Goal: Find specific page/section: Find specific page/section

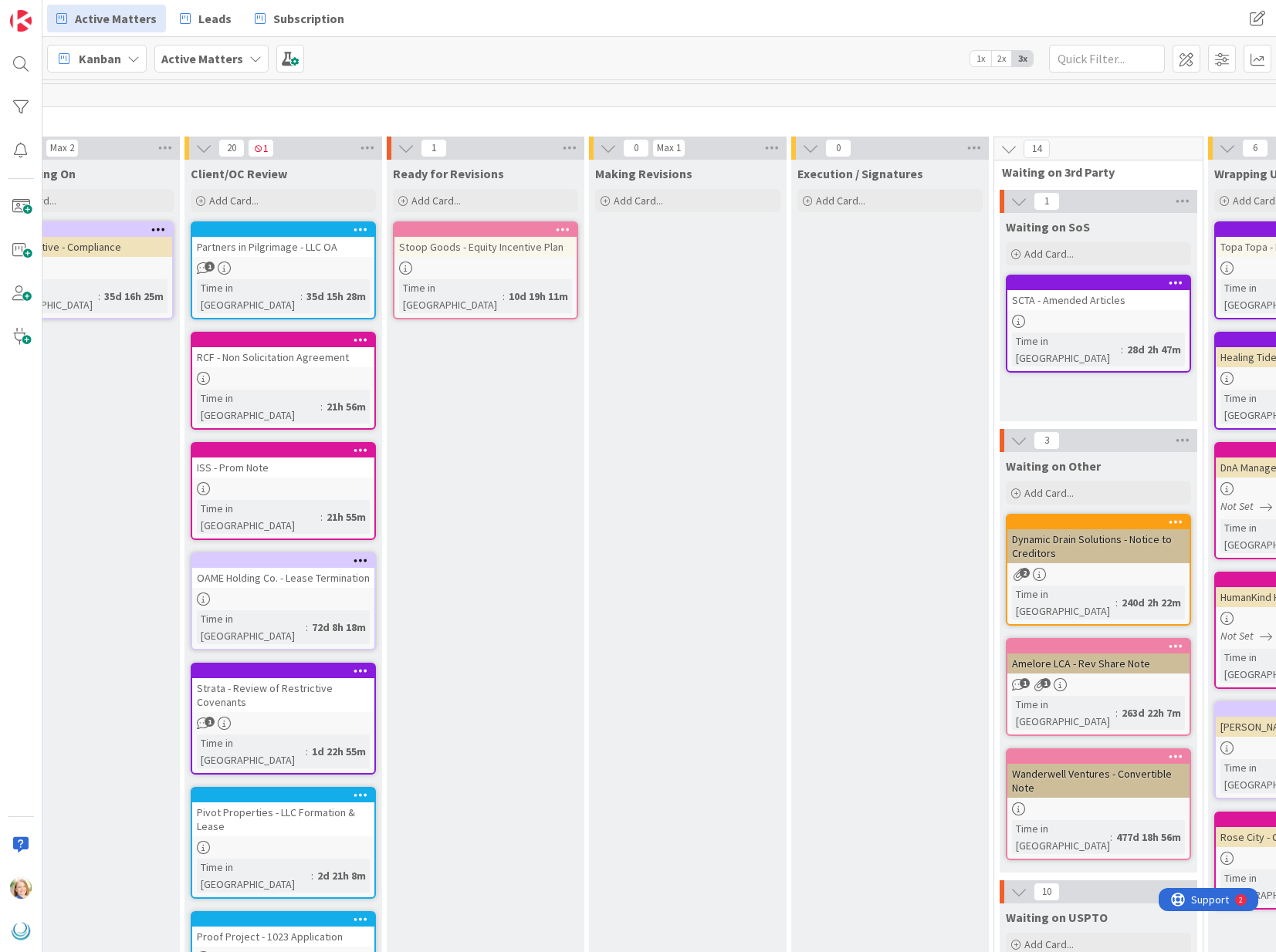
scroll to position [0, 850]
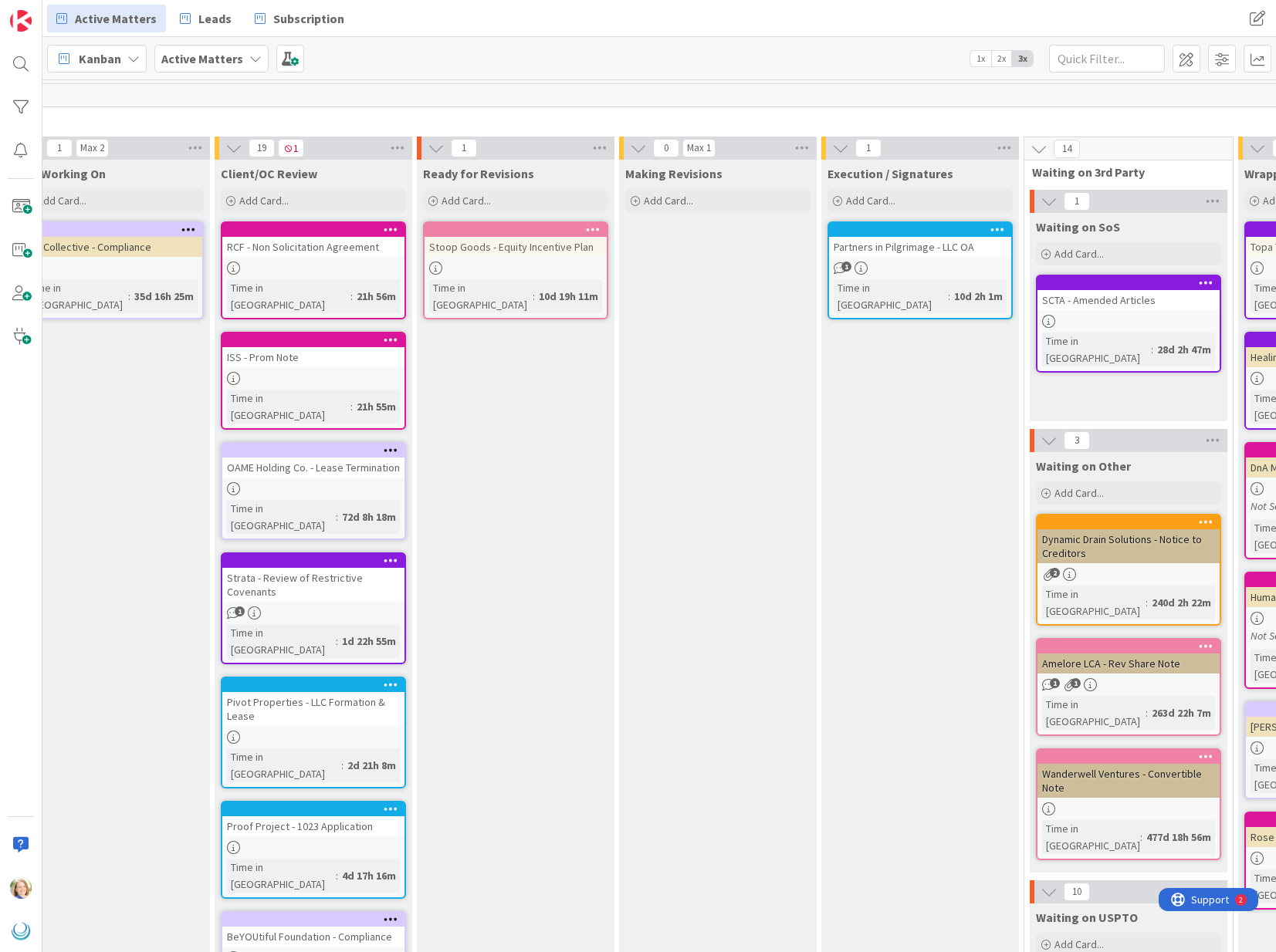
click at [871, 236] on div at bounding box center [919, 230] width 182 height 14
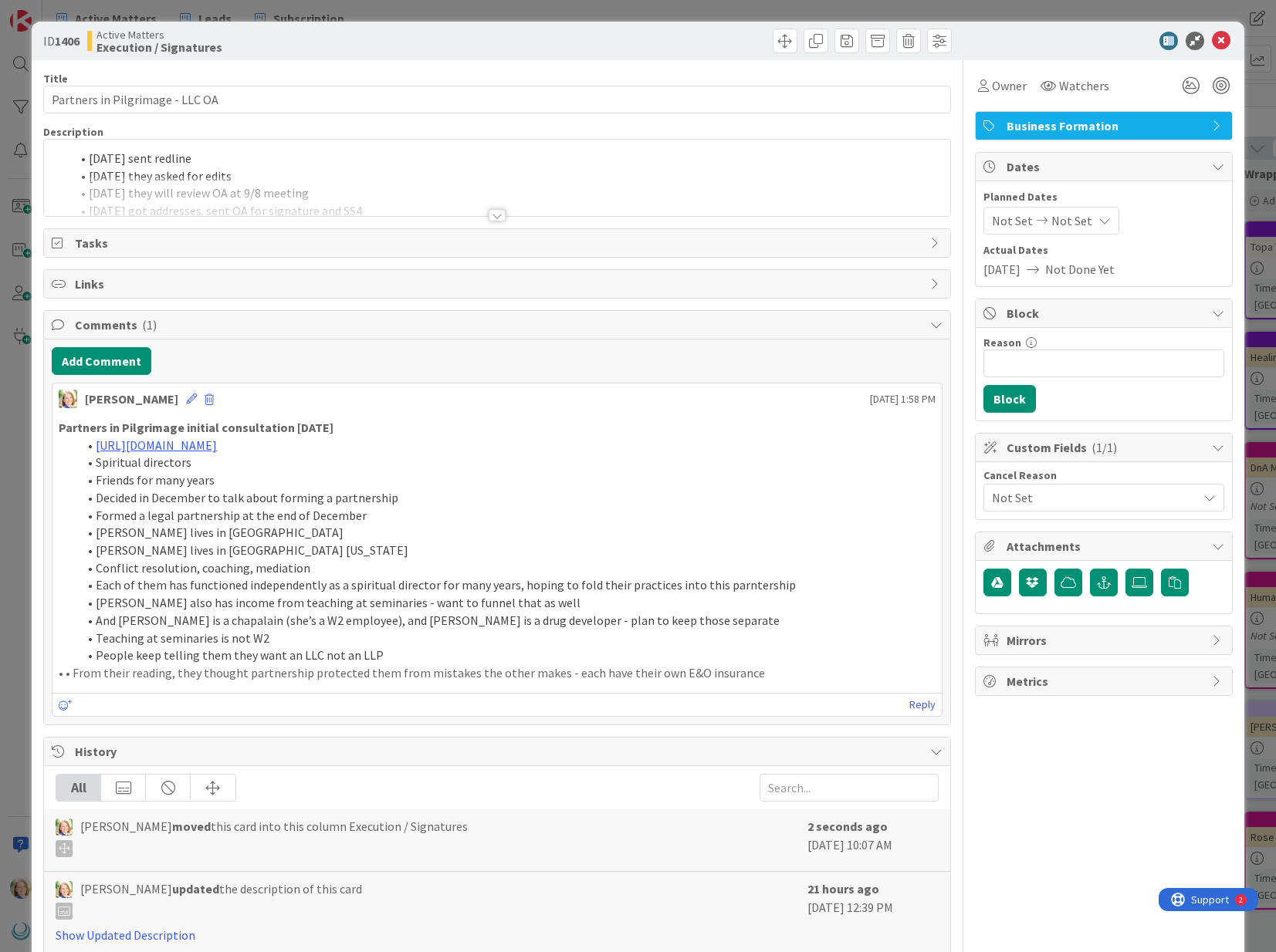
click at [88, 158] on li "[DATE] sent redline" at bounding box center [506, 158] width 871 height 18
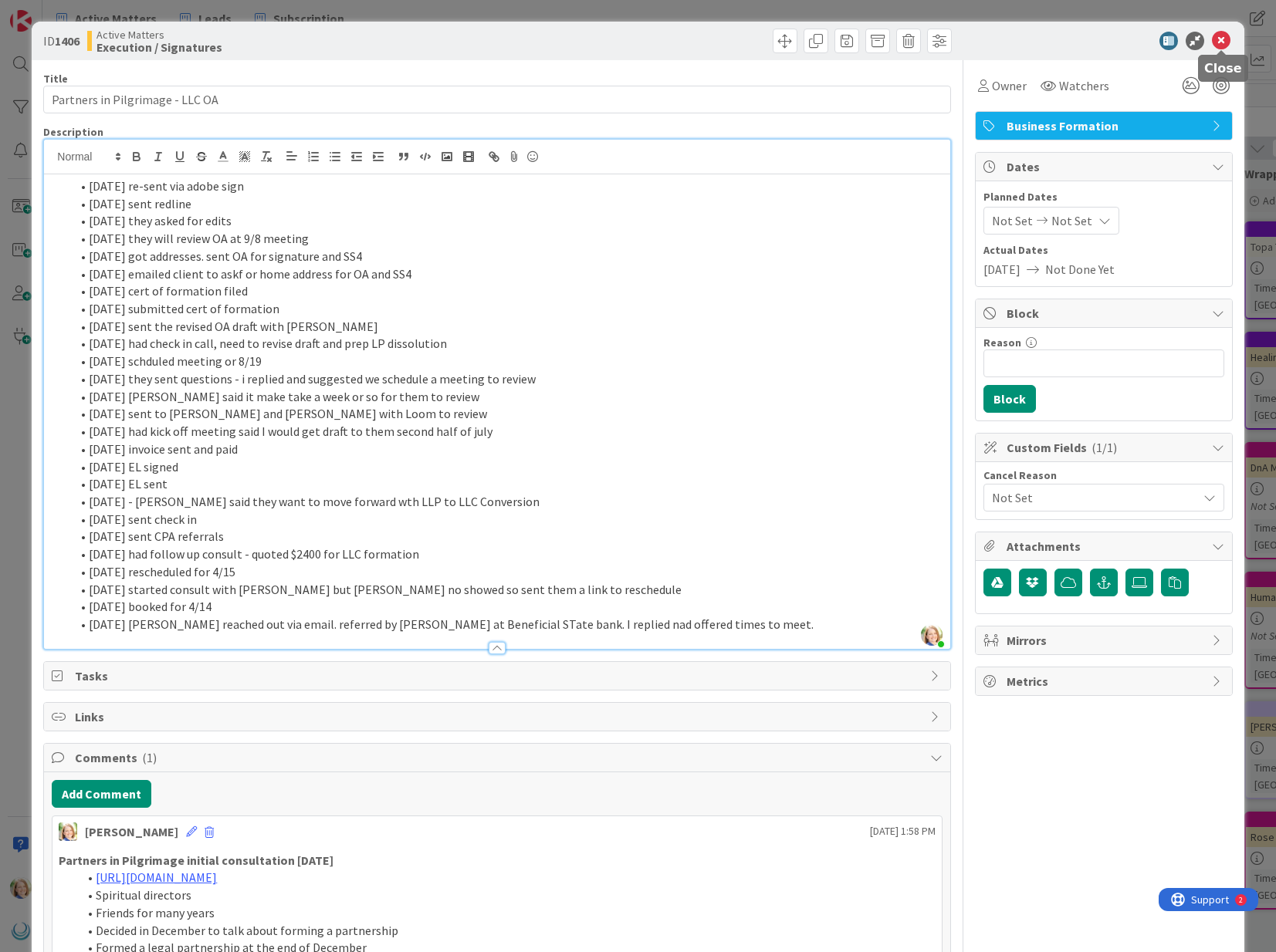
click at [1223, 43] on icon at bounding box center [1221, 41] width 18 height 18
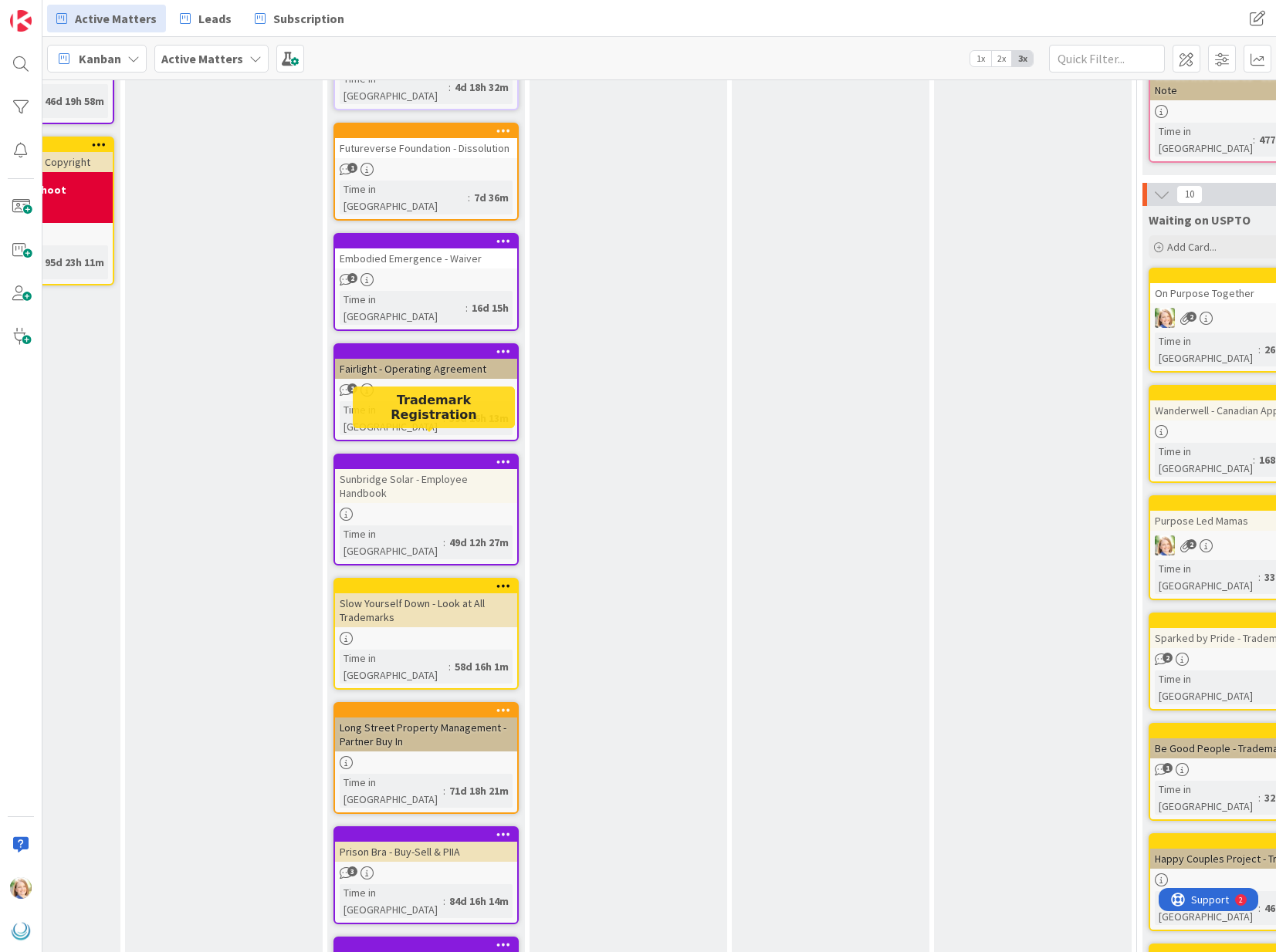
scroll to position [707, 738]
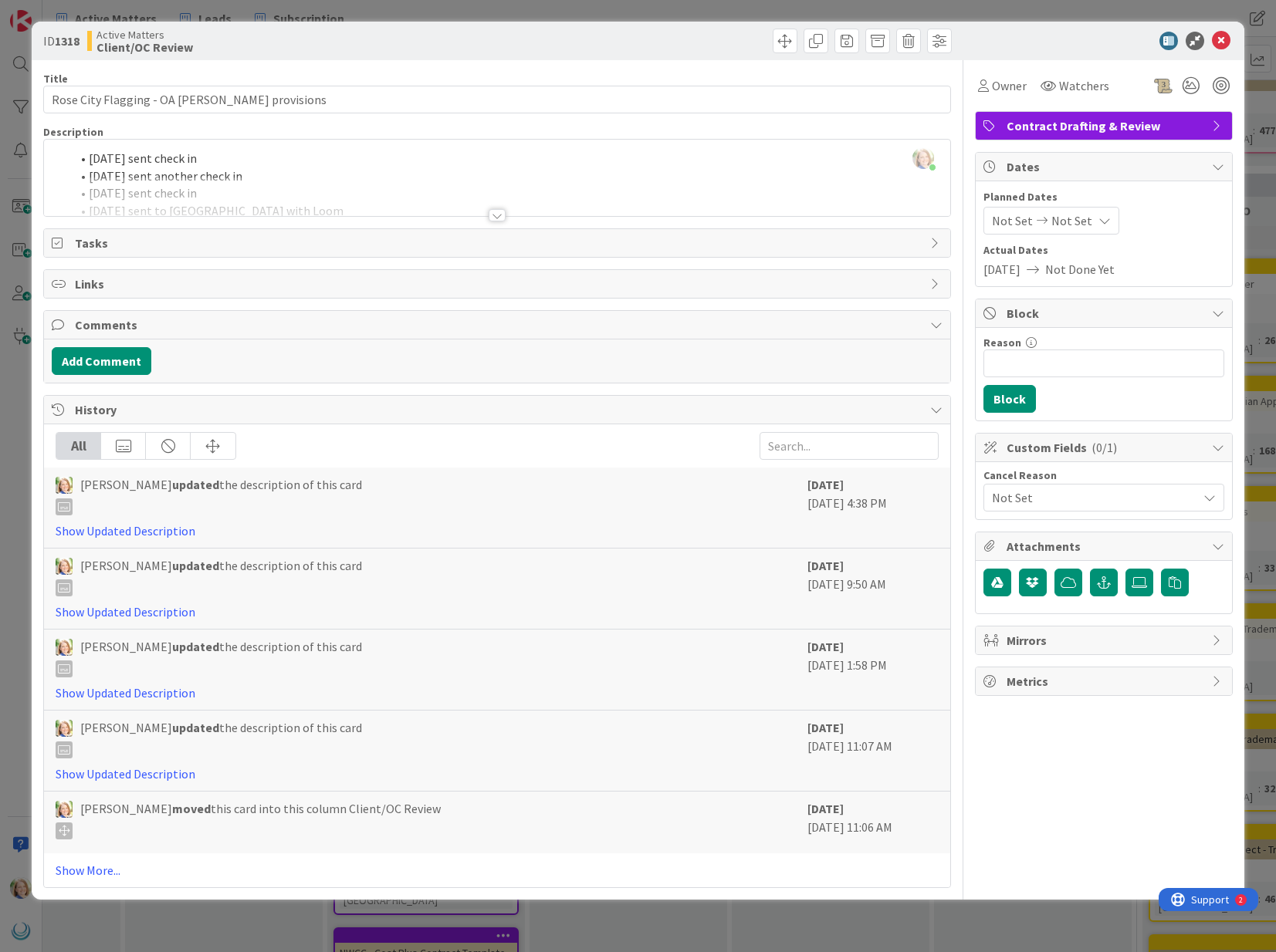
click at [89, 160] on div "[PERSON_NAME] just joined [DATE] sent check in [DATE] sent another check in [DA…" at bounding box center [496, 177] width 905 height 76
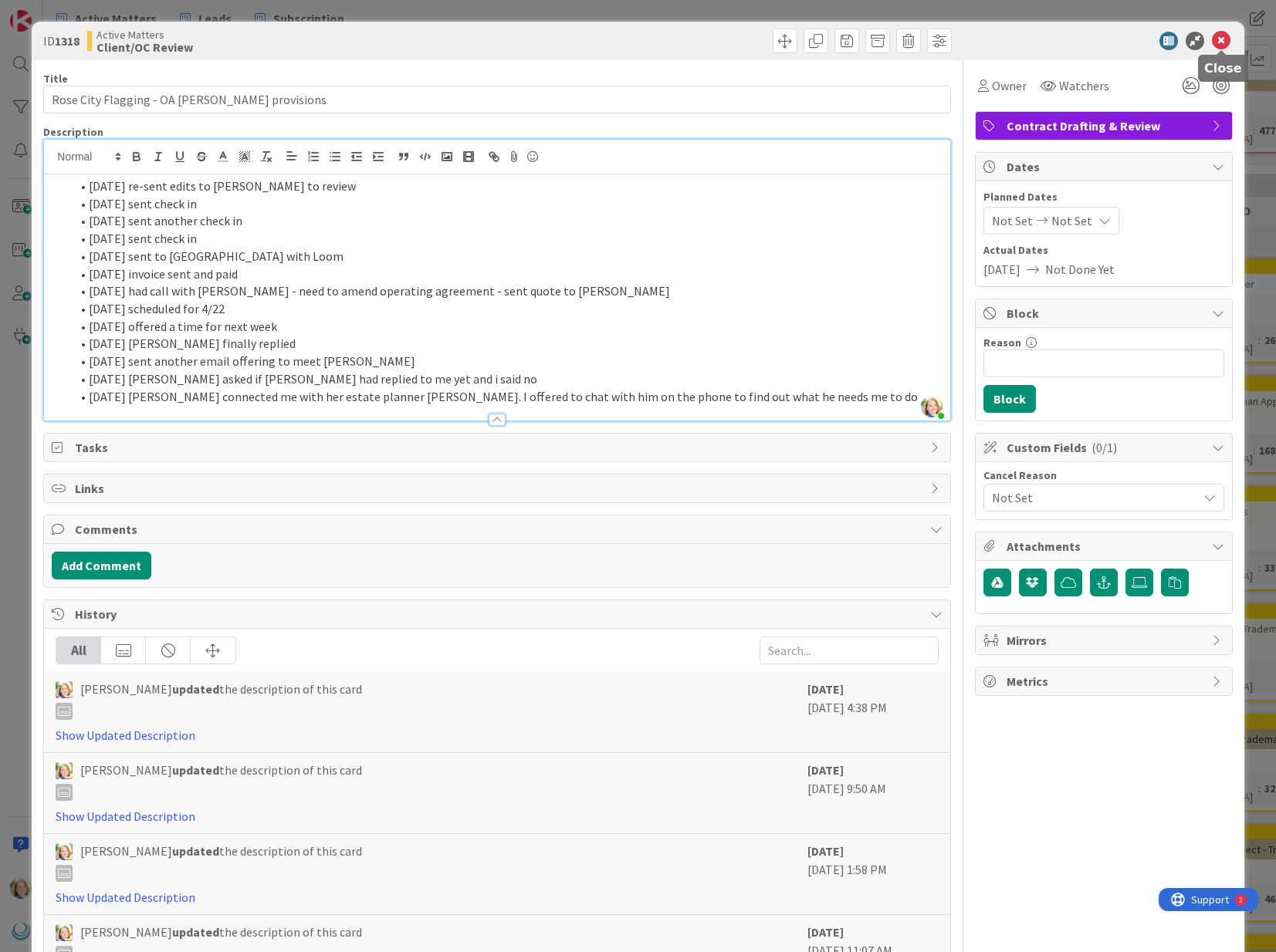
click at [1220, 44] on icon at bounding box center [1221, 41] width 18 height 18
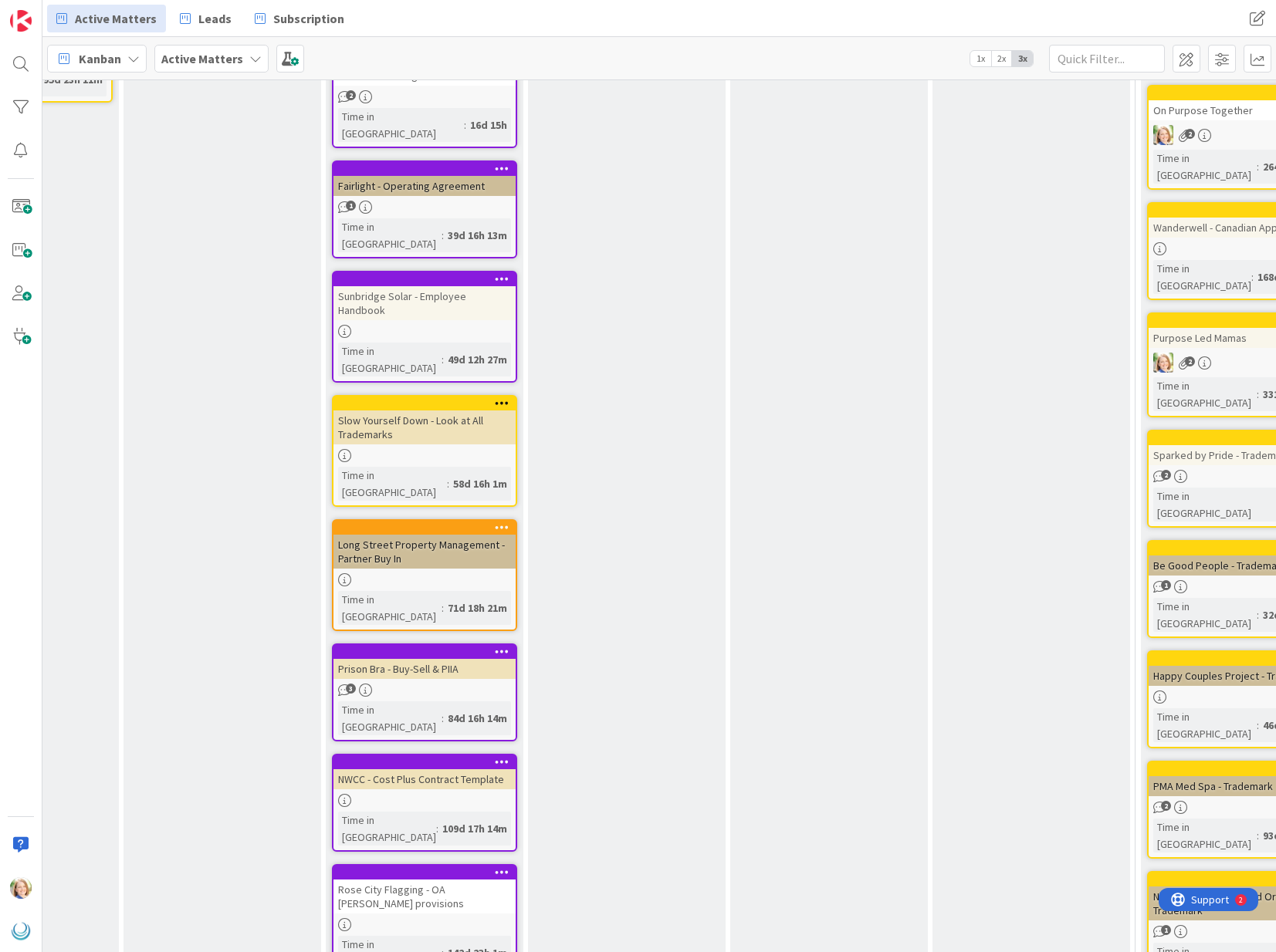
scroll to position [876, 740]
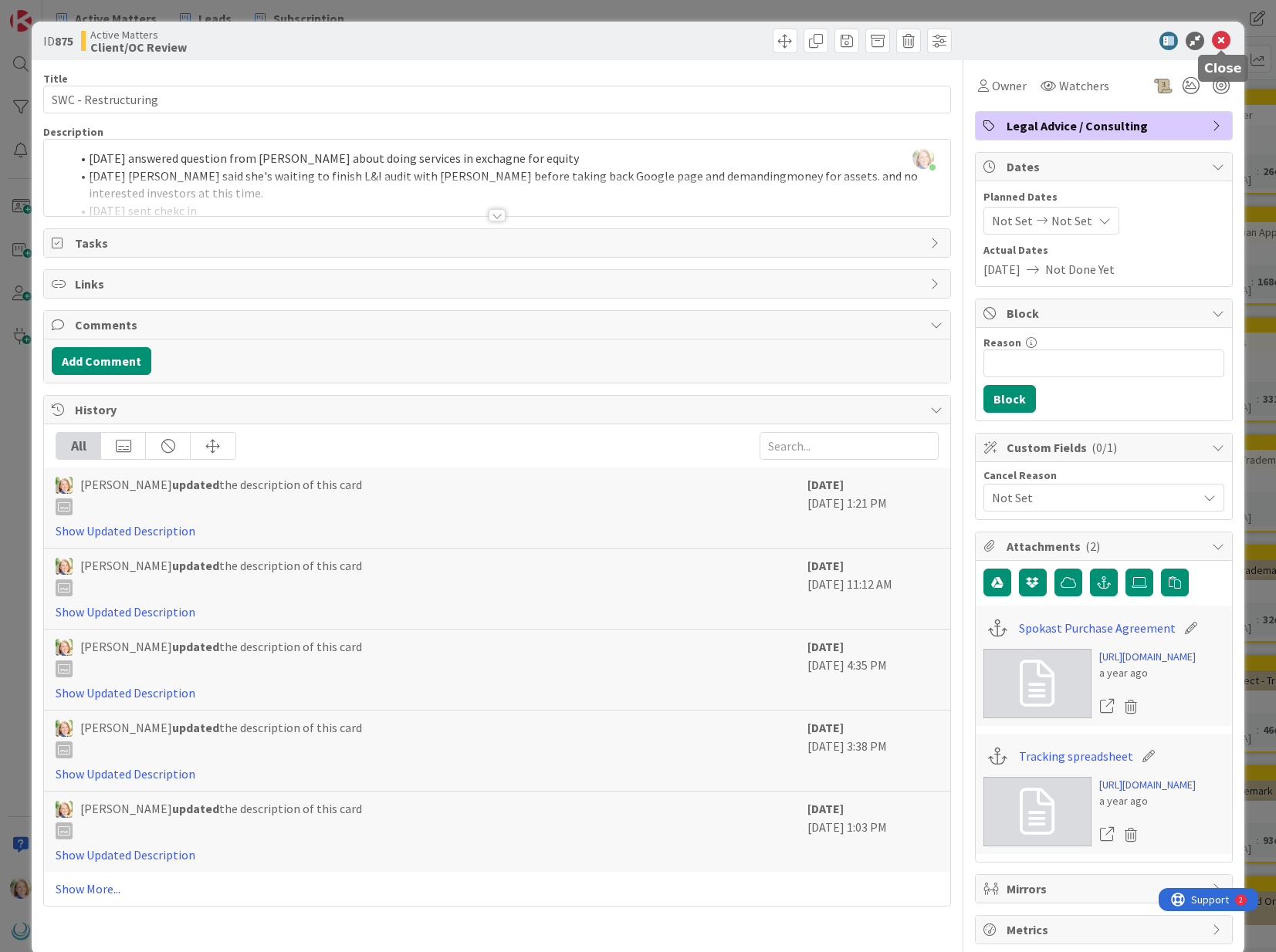
click at [1221, 44] on icon at bounding box center [1221, 41] width 18 height 18
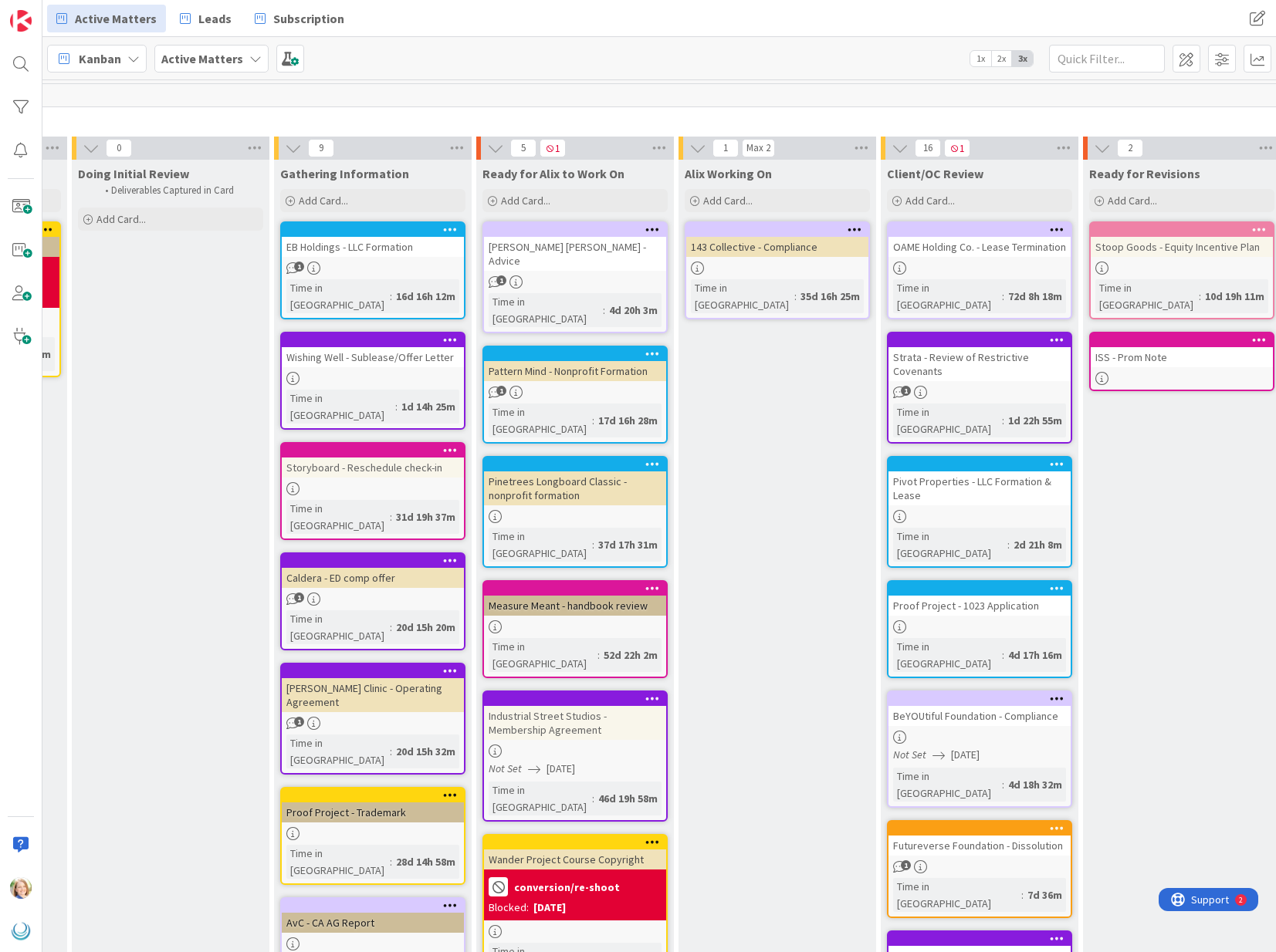
scroll to position [0, 178]
